Goal: Entertainment & Leisure: Consume media (video, audio)

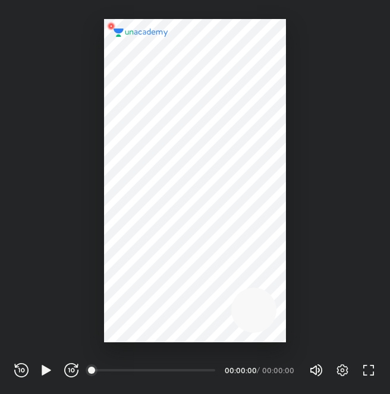
scroll to position [394, 390]
click at [45, 370] on icon "button" at bounding box center [46, 370] width 9 height 10
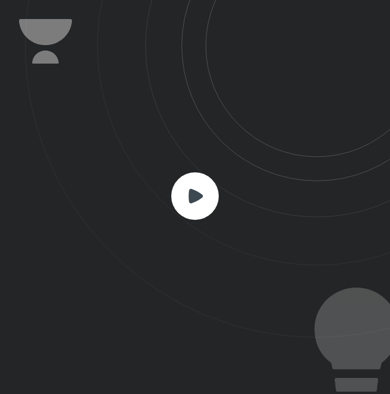
click at [176, 198] on rect at bounding box center [195, 196] width 48 height 48
click at [195, 186] on rect at bounding box center [195, 196] width 48 height 48
click at [200, 210] on rect at bounding box center [195, 196] width 48 height 48
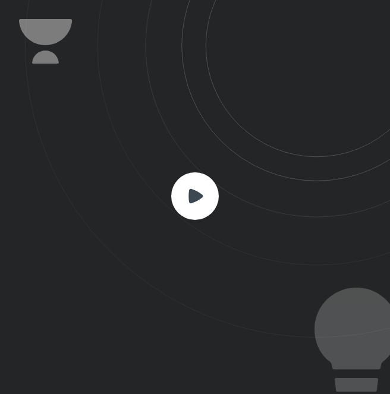
click at [200, 210] on rect at bounding box center [195, 196] width 48 height 48
